Goal: Information Seeking & Learning: Learn about a topic

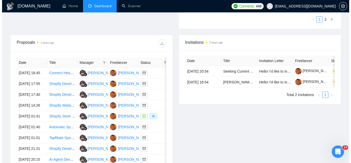
scroll to position [180, 0]
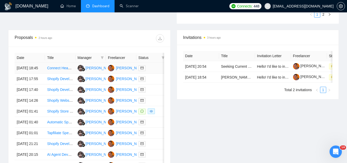
click at [62, 73] on td "Connect Headless Shopify Storefront to Vercel Website" at bounding box center [60, 68] width 30 height 11
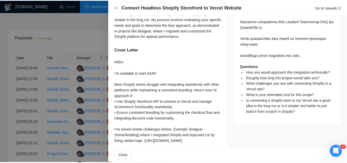
scroll to position [540, 0]
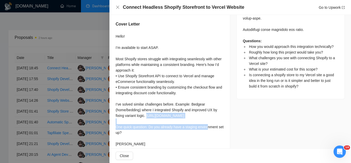
drag, startPoint x: 116, startPoint y: 116, endPoint x: 159, endPoint y: 119, distance: 43.3
click at [159, 119] on div "Hello! I’m available to start ASAP. Most Shopify stores struggle with integrati…" at bounding box center [170, 89] width 108 height 113
copy div "[URL][DOMAIN_NAME]"
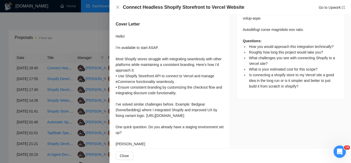
click at [89, 44] on div at bounding box center [175, 81] width 351 height 163
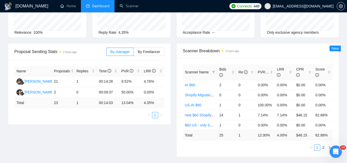
scroll to position [0, 0]
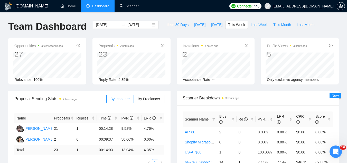
click at [253, 25] on span "Last Week" at bounding box center [259, 25] width 17 height 6
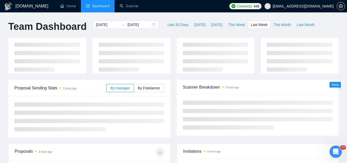
type input "[DATE]"
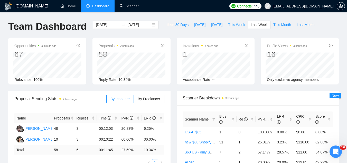
click at [228, 25] on span "This Week" at bounding box center [236, 25] width 17 height 6
type input "[DATE]"
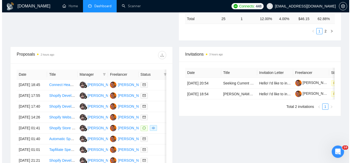
scroll to position [191, 0]
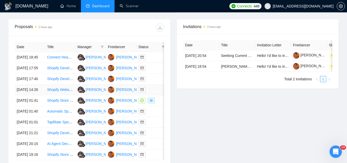
click at [69, 95] on td "Shopify Website Development for Online Coffee Store" at bounding box center [60, 89] width 30 height 11
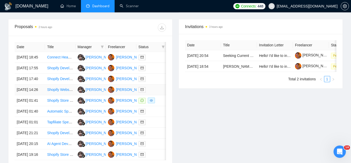
scroll to position [166, 0]
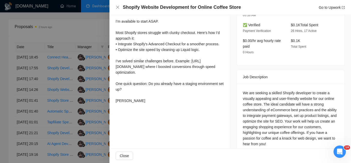
click at [80, 27] on div at bounding box center [175, 81] width 351 height 163
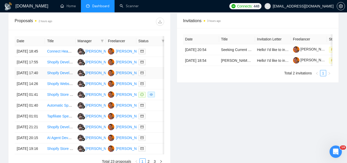
scroll to position [242, 0]
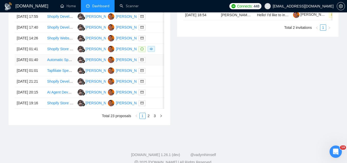
click at [55, 65] on td "Automatic Speech Recognition Algorithm Developer" at bounding box center [60, 59] width 30 height 11
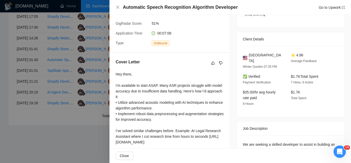
scroll to position [103, 0]
click at [66, 125] on div at bounding box center [175, 81] width 351 height 163
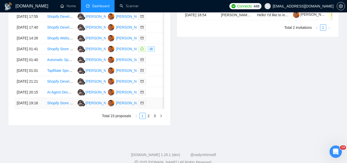
click at [70, 108] on td "Shopify Store Setup" at bounding box center [60, 103] width 30 height 11
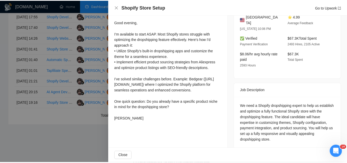
scroll to position [128, 0]
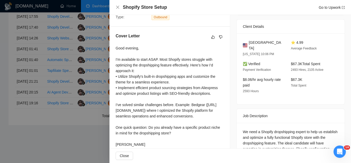
click at [94, 139] on div at bounding box center [175, 81] width 351 height 163
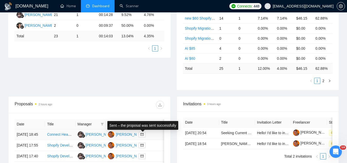
scroll to position [88, 0]
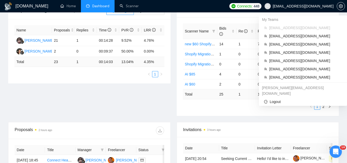
click at [322, 6] on span "[EMAIL_ADDRESS][DOMAIN_NAME]" at bounding box center [303, 6] width 61 height 0
click at [309, 76] on span "[EMAIL_ADDRESS][DOMAIN_NAME]" at bounding box center [305, 77] width 73 height 6
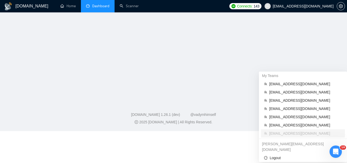
scroll to position [26, 0]
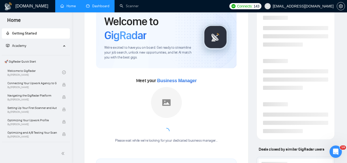
click at [99, 8] on link "Dashboard" at bounding box center [97, 6] width 23 height 4
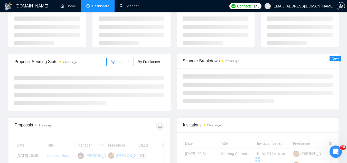
click at [103, 7] on span "Dashboard" at bounding box center [100, 6] width 17 height 4
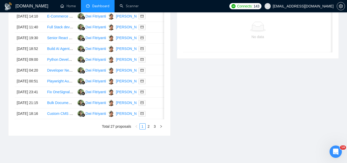
scroll to position [232, 0]
click at [54, 22] on td "E-Commerce Website & Mobile App Developer for Perfume Retail Store" at bounding box center [60, 16] width 30 height 11
